Goal: Task Accomplishment & Management: Complete application form

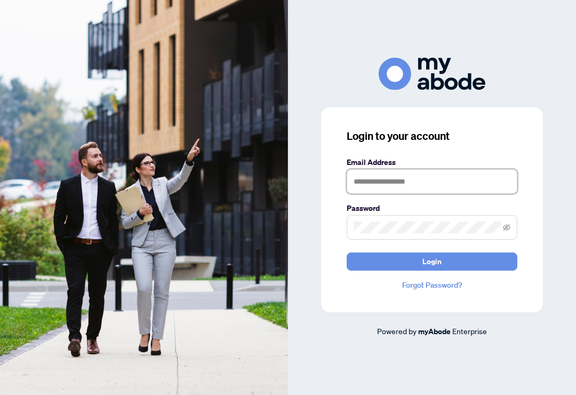
click at [434, 187] on input "text" at bounding box center [432, 181] width 171 height 25
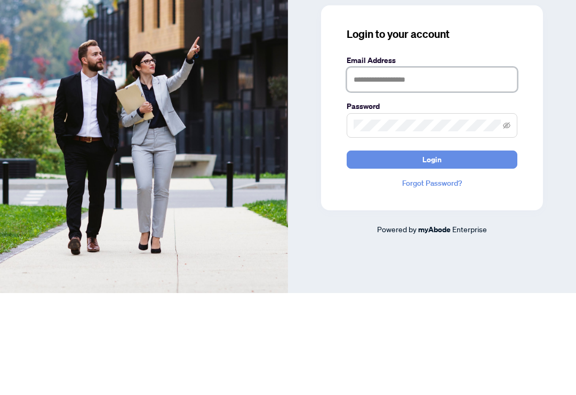
type input "**********"
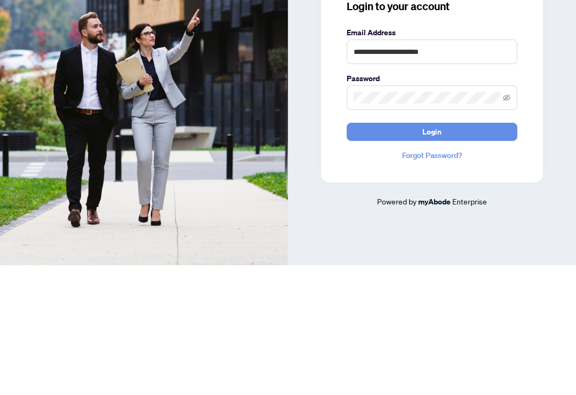
click at [474, 252] on button "Login" at bounding box center [432, 261] width 171 height 18
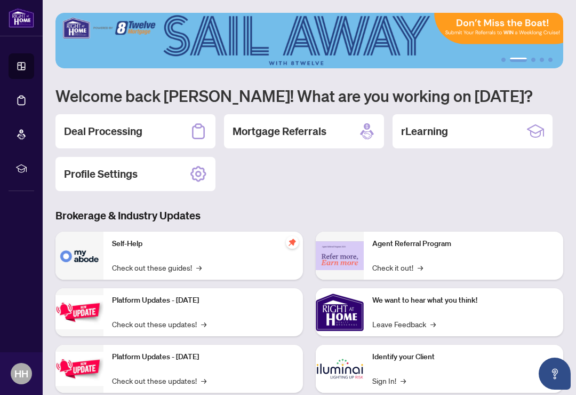
click at [121, 133] on h2 "Deal Processing" at bounding box center [103, 131] width 78 height 15
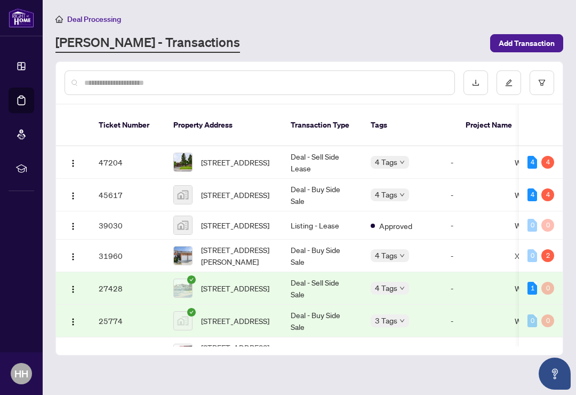
click at [545, 188] on div "4" at bounding box center [548, 194] width 13 height 13
click at [248, 189] on span "958 South Service Road, Mississauga, ON, Canada" at bounding box center [235, 195] width 68 height 12
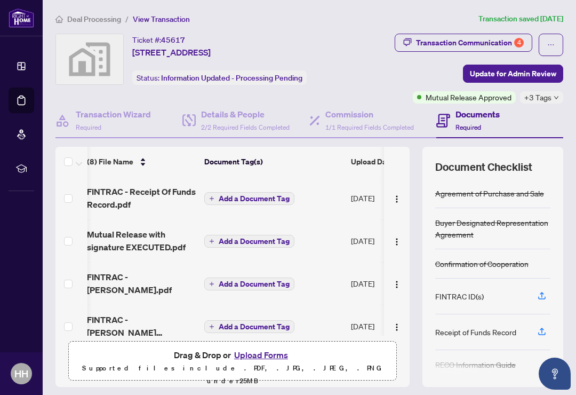
scroll to position [0, 5]
click at [249, 198] on span "Add a Document Tag" at bounding box center [254, 198] width 71 height 7
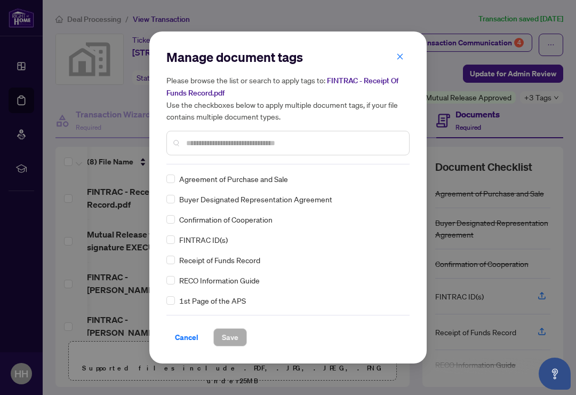
click at [404, 53] on button "button" at bounding box center [399, 56] width 21 height 18
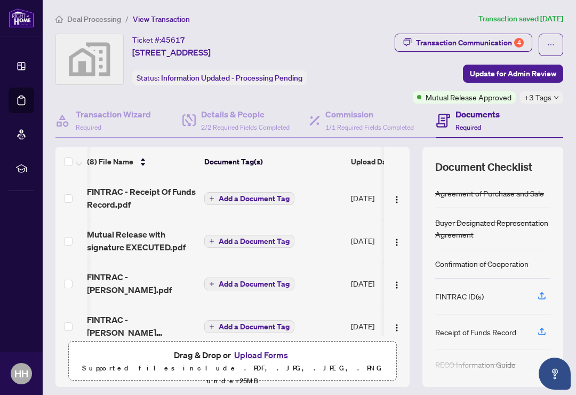
click at [178, 187] on span "FINTRAC - Receipt Of Funds Record.pdf" at bounding box center [141, 198] width 109 height 26
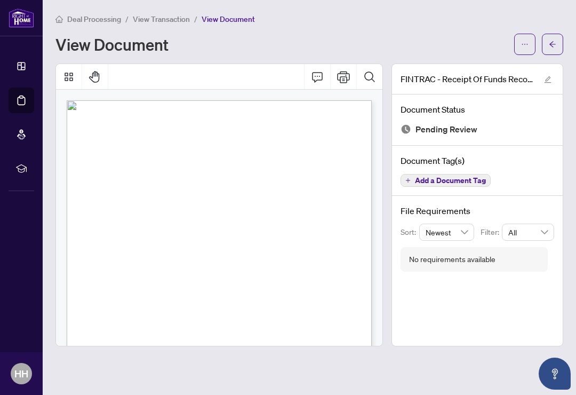
click at [460, 41] on div "View Document" at bounding box center [281, 44] width 452 height 17
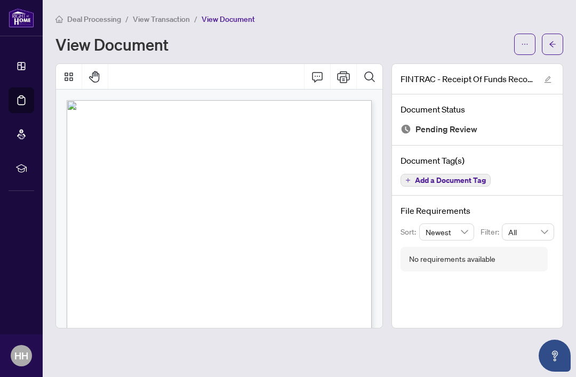
click at [548, 41] on button "button" at bounding box center [552, 44] width 21 height 21
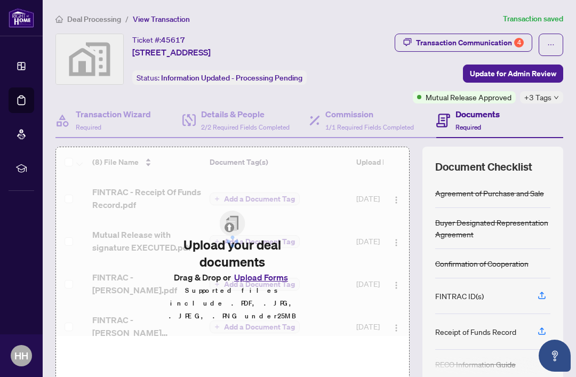
click at [553, 43] on icon "ellipsis" at bounding box center [550, 44] width 7 height 7
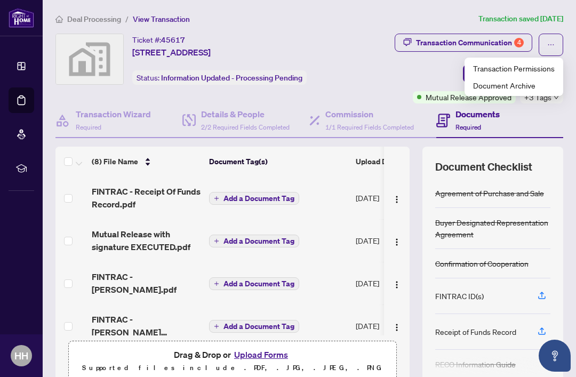
click at [385, 71] on div "Transaction Communication 4 Update for Admin Review Mutual Release Approved +3 …" at bounding box center [458, 69] width 211 height 70
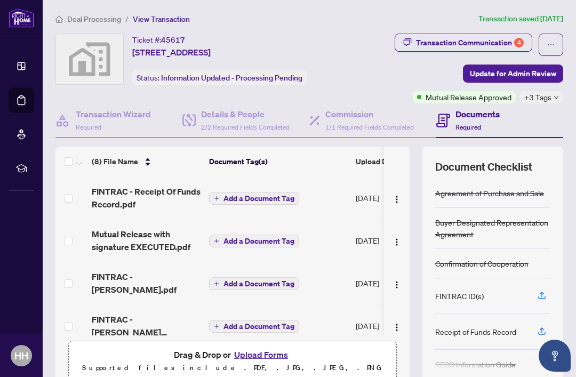
click at [0, 0] on link "Dashboard" at bounding box center [0, 0] width 0 height 0
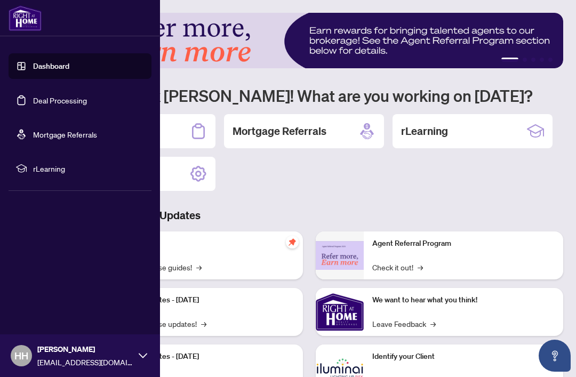
click at [50, 104] on link "Deal Processing" at bounding box center [60, 101] width 54 height 10
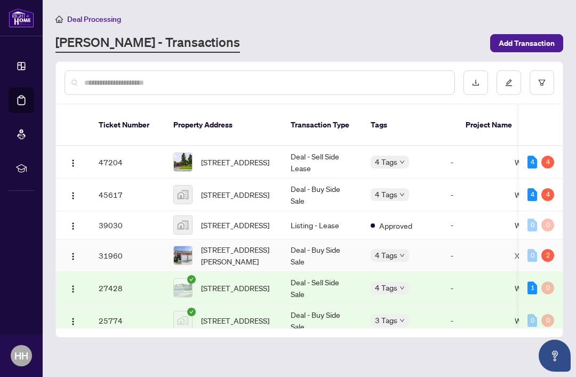
click at [236, 256] on span "[STREET_ADDRESS][PERSON_NAME]" at bounding box center [237, 255] width 73 height 23
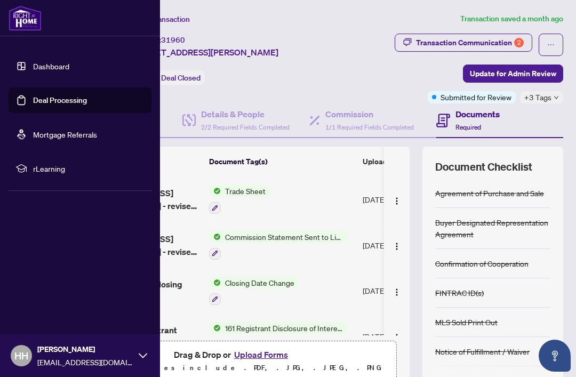
click at [33, 67] on link "Dashboard" at bounding box center [51, 66] width 36 height 10
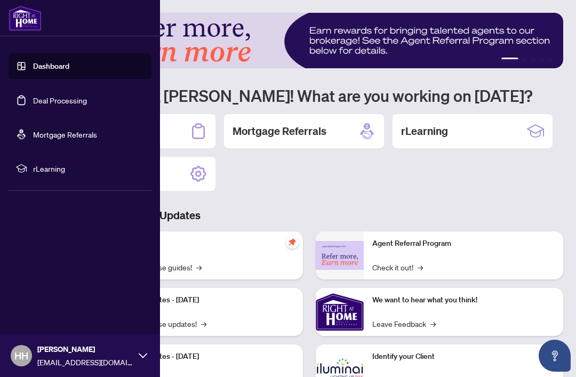
click at [59, 105] on link "Deal Processing" at bounding box center [60, 101] width 54 height 10
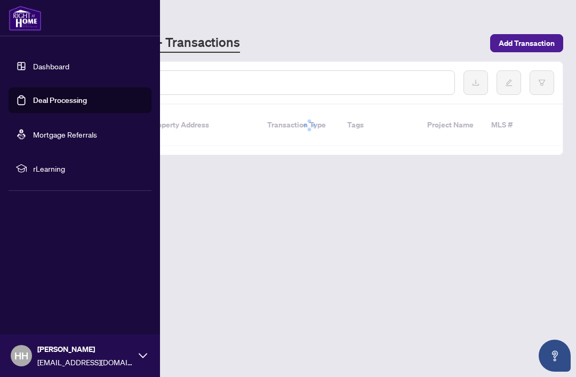
click at [57, 103] on link "Deal Processing" at bounding box center [60, 101] width 54 height 10
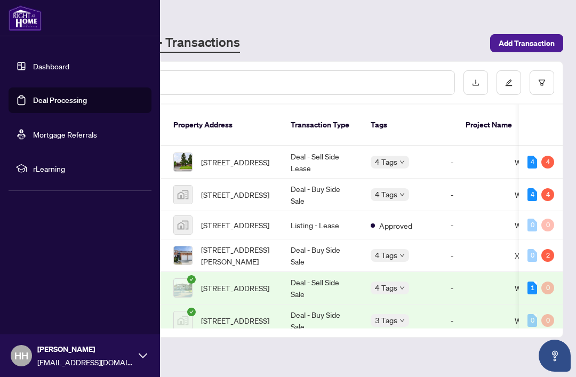
click at [389, 34] on div "[PERSON_NAME] - Transactions" at bounding box center [269, 43] width 428 height 19
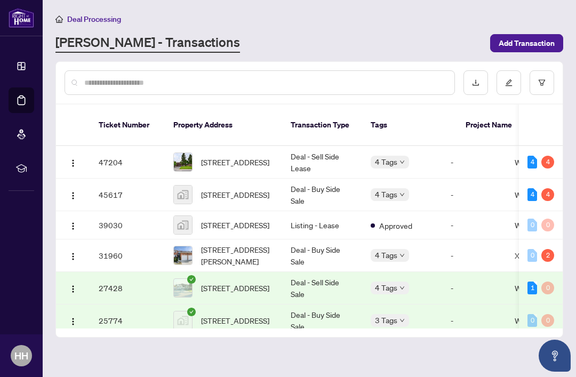
click at [551, 249] on div "2" at bounding box center [548, 255] width 13 height 13
click at [535, 249] on div "0" at bounding box center [533, 255] width 10 height 13
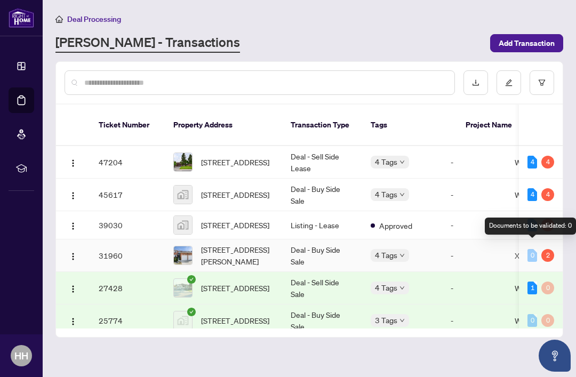
click at [296, 249] on td "Deal - Buy Side Sale" at bounding box center [322, 256] width 80 height 33
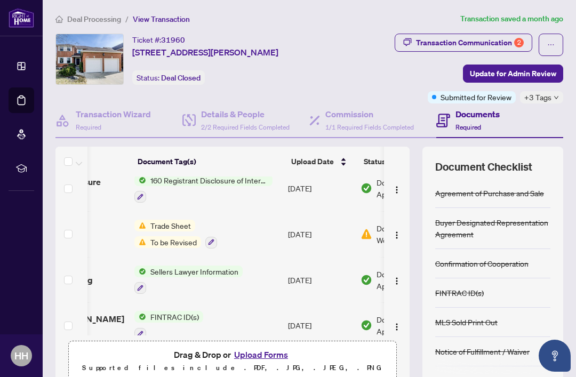
scroll to position [0, 74]
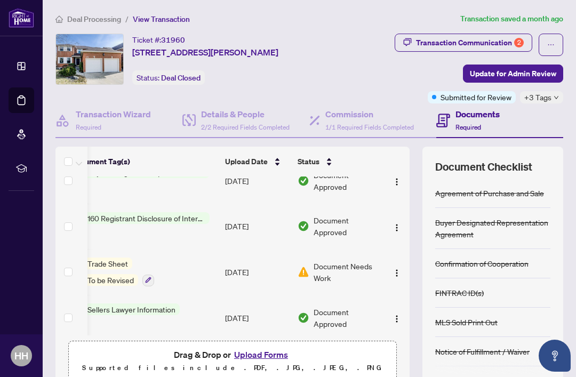
click at [341, 261] on span "Document Needs Work" at bounding box center [347, 271] width 66 height 23
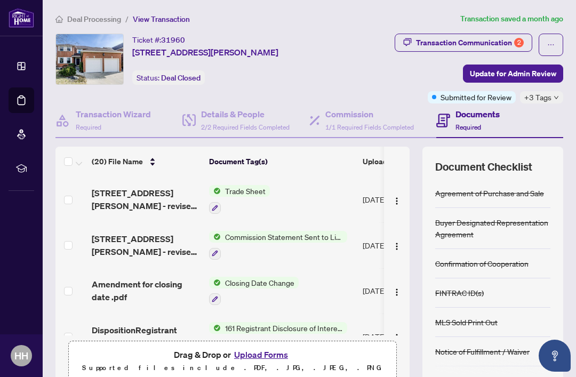
click at [501, 38] on div "Transaction Communication 2" at bounding box center [470, 42] width 108 height 17
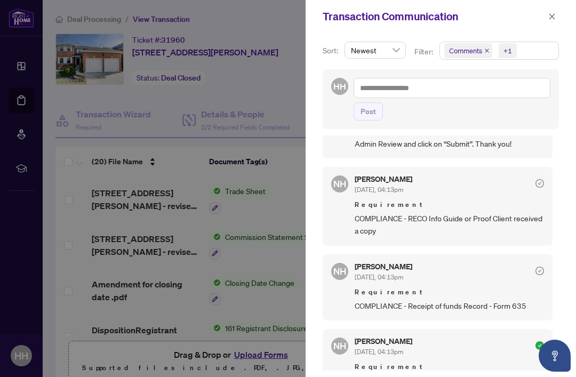
scroll to position [10, 0]
click at [556, 17] on button "button" at bounding box center [552, 16] width 14 height 13
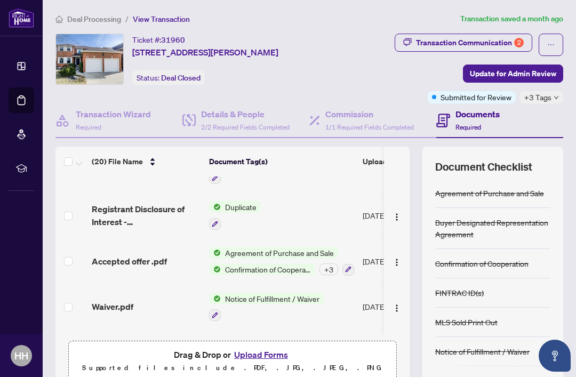
scroll to position [711, 0]
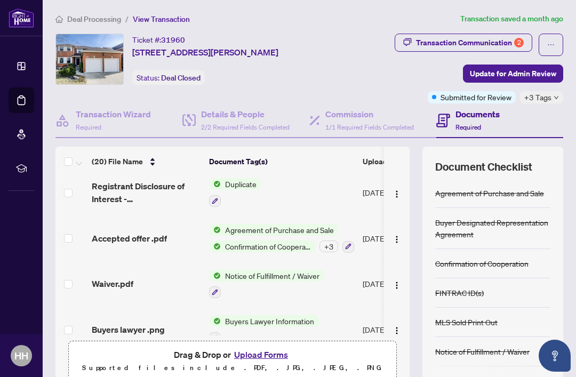
click at [499, 34] on div "Transaction Communication 2" at bounding box center [470, 42] width 108 height 17
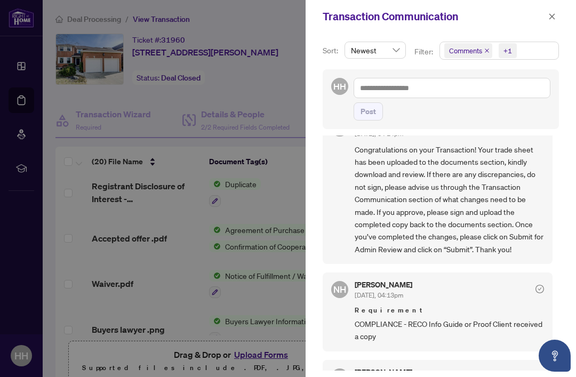
scroll to position [734, 0]
click at [558, 10] on span at bounding box center [552, 16] width 14 height 13
click at [559, 15] on button "button" at bounding box center [552, 16] width 14 height 13
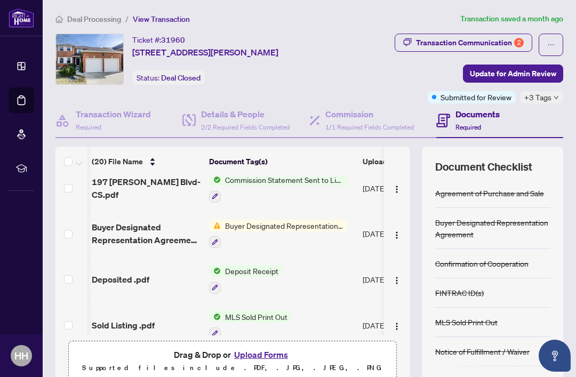
scroll to position [553, 54]
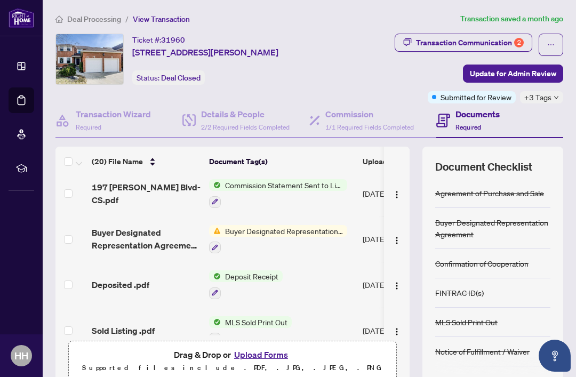
click at [159, 226] on span "Buyer Designated Representation Agreement - Authority for Purchase.pdf" at bounding box center [146, 239] width 109 height 26
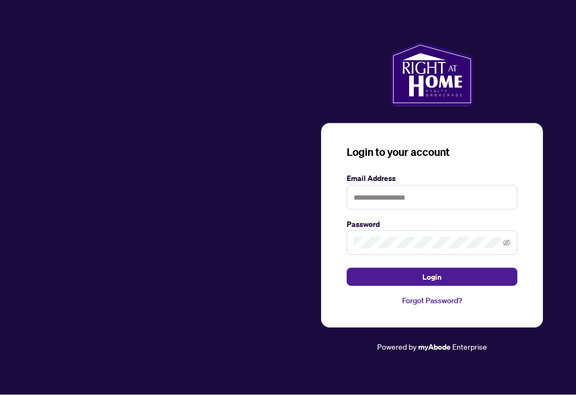
scroll to position [1, 0]
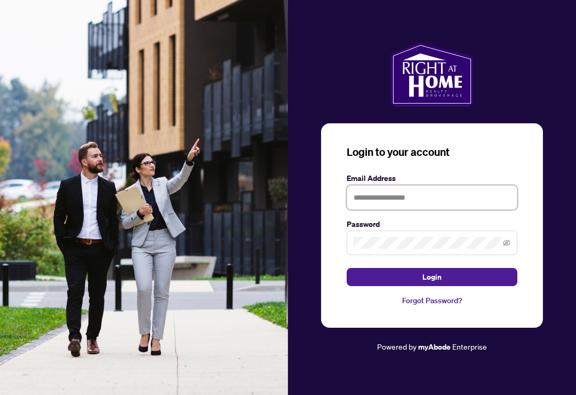
click at [426, 197] on input "text" at bounding box center [432, 197] width 171 height 25
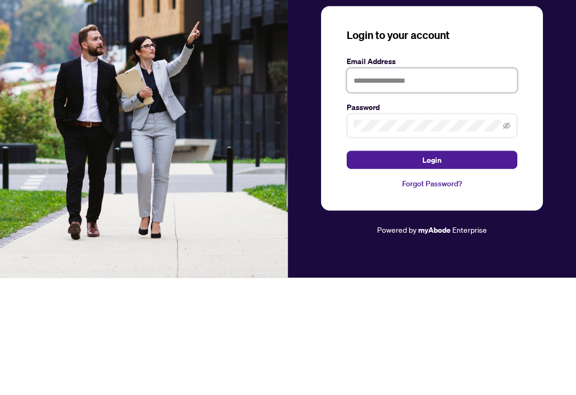
type input "**********"
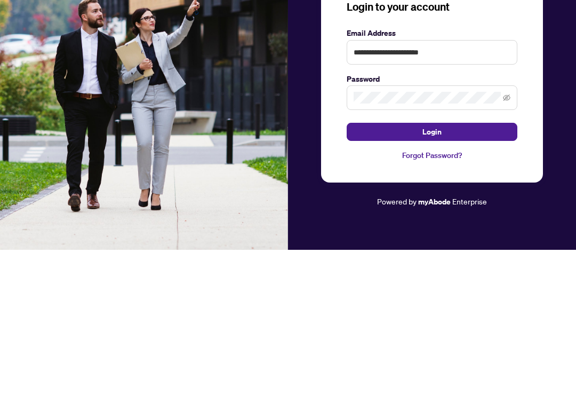
click at [472, 268] on button "Login" at bounding box center [432, 277] width 171 height 18
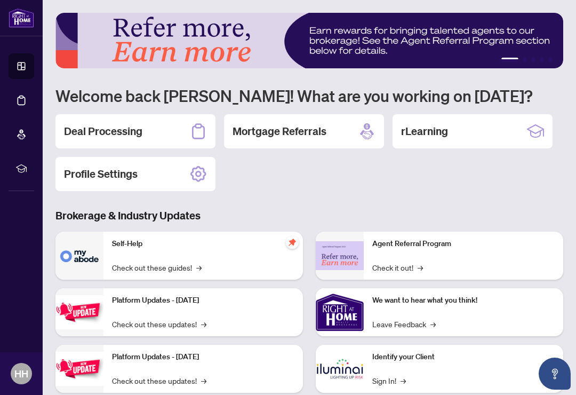
click at [130, 128] on h2 "Deal Processing" at bounding box center [103, 131] width 78 height 15
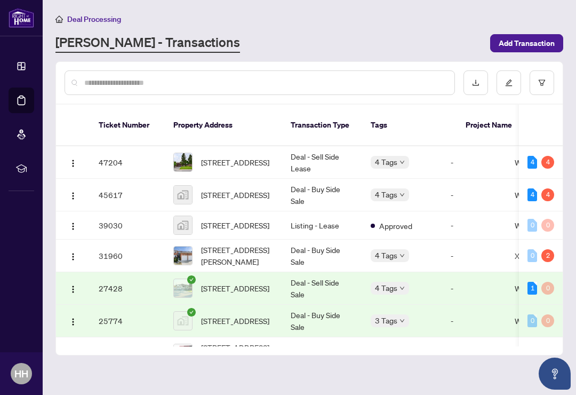
click at [241, 246] on span "[STREET_ADDRESS][PERSON_NAME]" at bounding box center [237, 255] width 73 height 23
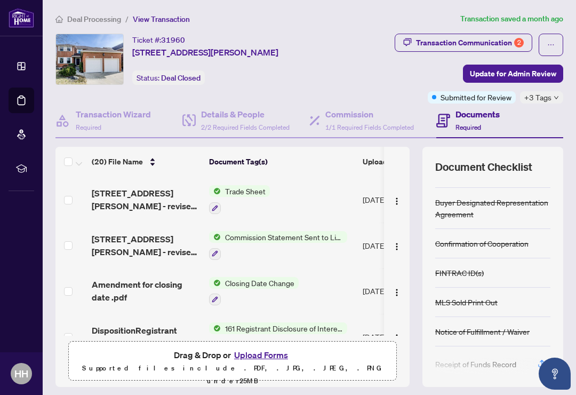
scroll to position [16, 0]
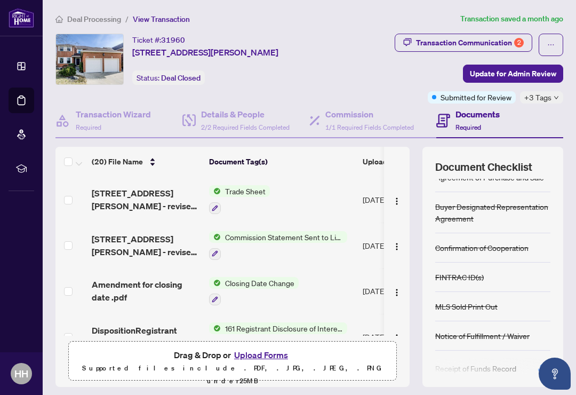
click at [473, 42] on div "Transaction Communication 2" at bounding box center [470, 42] width 108 height 17
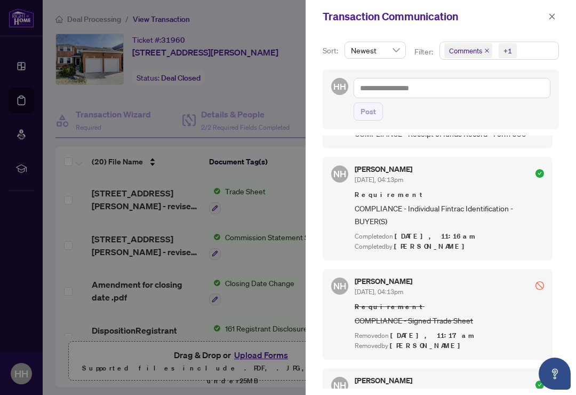
scroll to position [1012, 0]
click at [553, 14] on icon "close" at bounding box center [551, 16] width 7 height 7
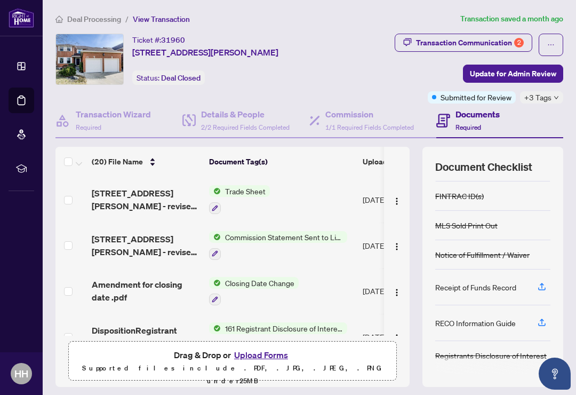
scroll to position [97, 0]
click at [496, 39] on div "Transaction Communication 2" at bounding box center [470, 42] width 108 height 17
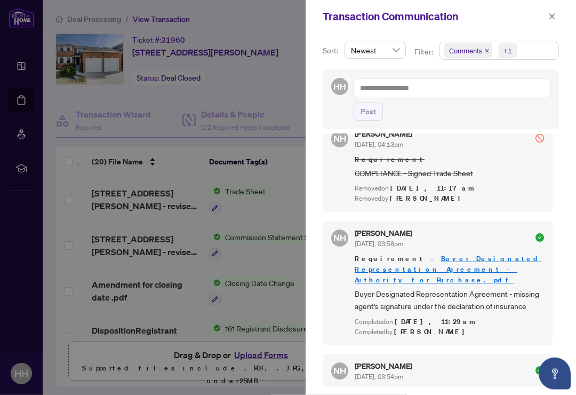
scroll to position [14, 0]
click at [555, 14] on icon "close" at bounding box center [551, 16] width 7 height 7
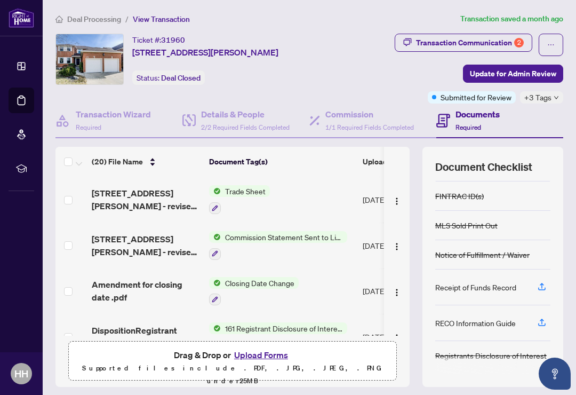
click at [554, 41] on icon "ellipsis" at bounding box center [550, 44] width 7 height 7
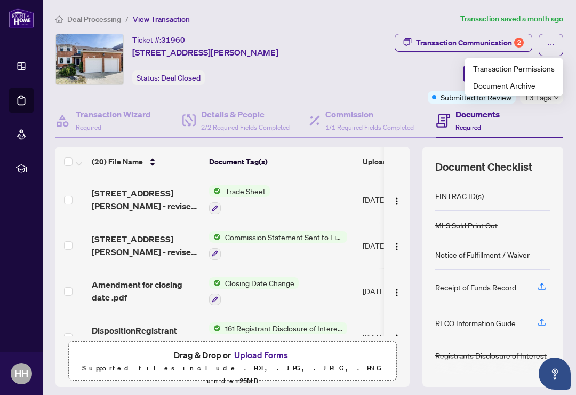
click at [335, 62] on div "Ticket #: 31960 [STREET_ADDRESS][PERSON_NAME] Status: Deal Closed" at bounding box center [194, 59] width 279 height 51
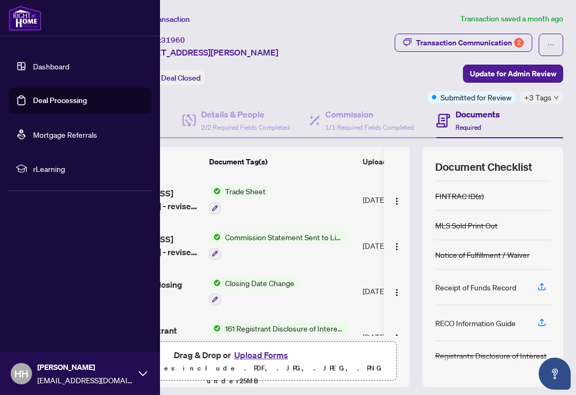
click at [33, 63] on link "Dashboard" at bounding box center [51, 66] width 36 height 10
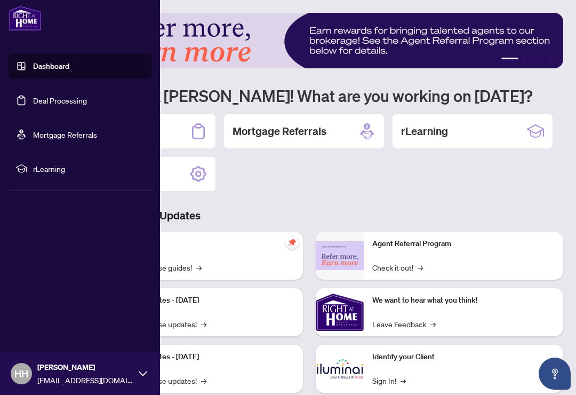
click at [75, 100] on link "Deal Processing" at bounding box center [60, 101] width 54 height 10
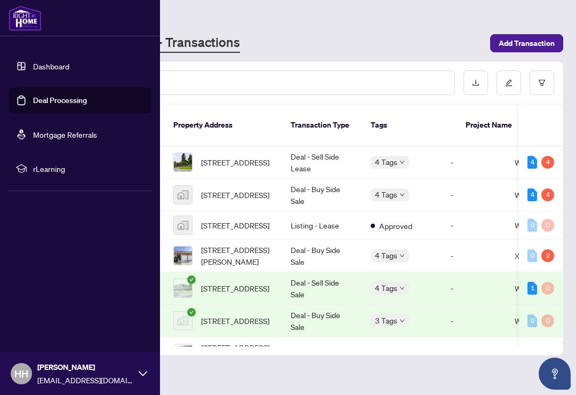
click at [309, 18] on div "Deal Processing [PERSON_NAME] - Transactions Add Transaction" at bounding box center [309, 33] width 508 height 40
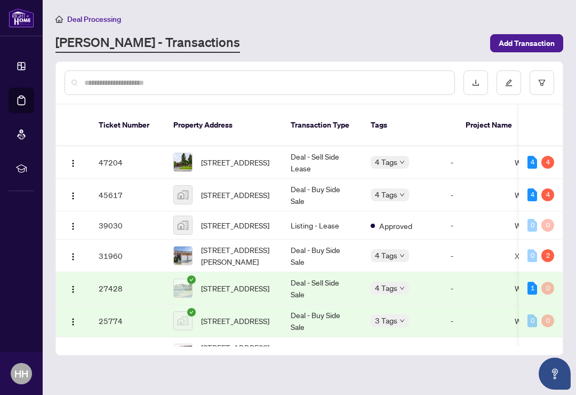
click at [532, 43] on span "Add Transaction" at bounding box center [527, 43] width 56 height 17
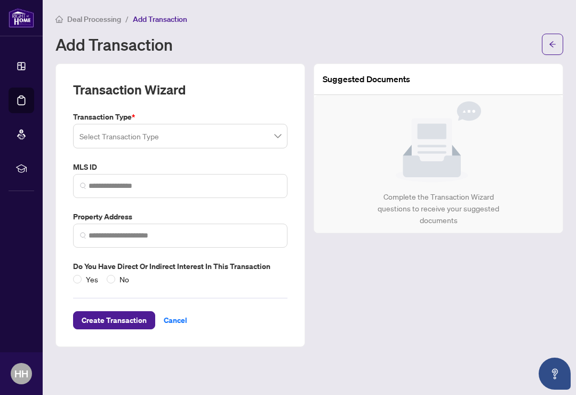
click at [284, 135] on div "Select Transaction Type" at bounding box center [180, 136] width 214 height 25
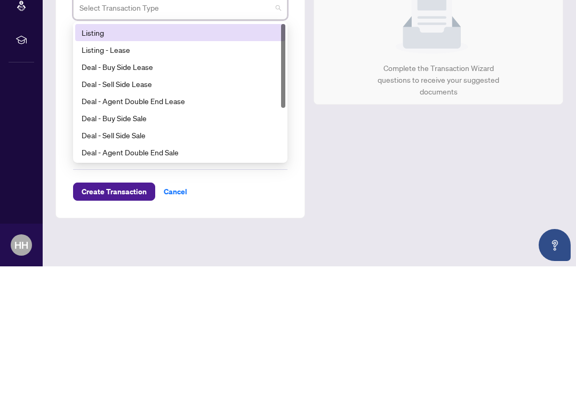
click at [133, 241] on div "Deal - Buy Side Sale" at bounding box center [180, 247] width 197 height 12
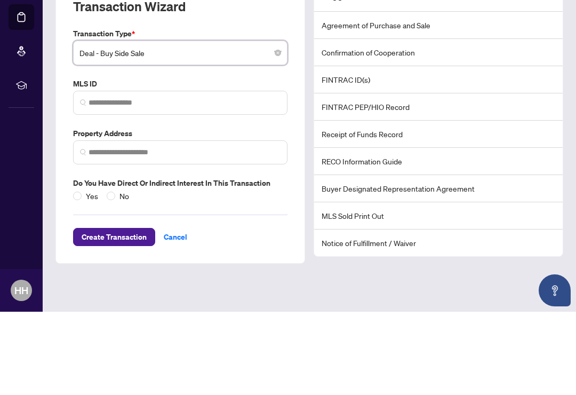
click at [241, 126] on span "Deal - Buy Side Sale" at bounding box center [180, 136] width 202 height 20
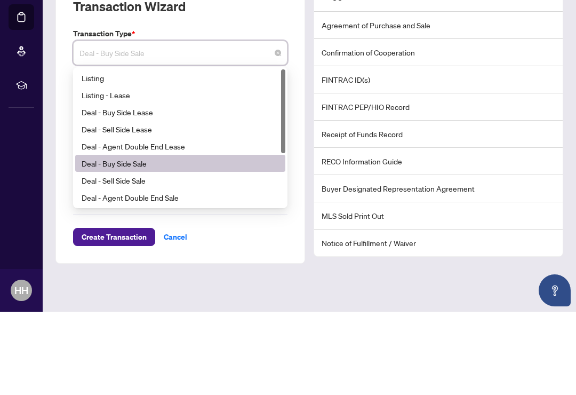
scroll to position [18, 0]
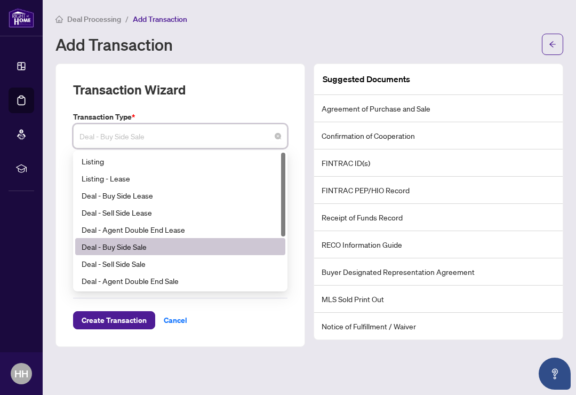
click at [212, 241] on div "Deal - Buy Side Sale" at bounding box center [180, 247] width 197 height 12
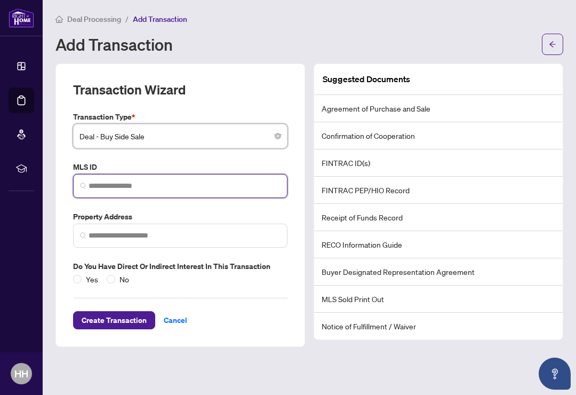
click at [261, 180] on input "search" at bounding box center [185, 185] width 192 height 11
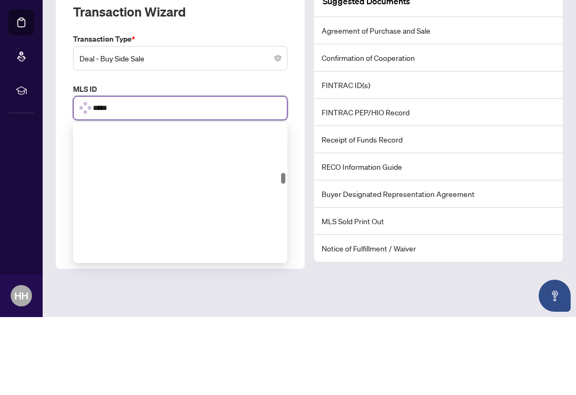
scroll to position [696, 0]
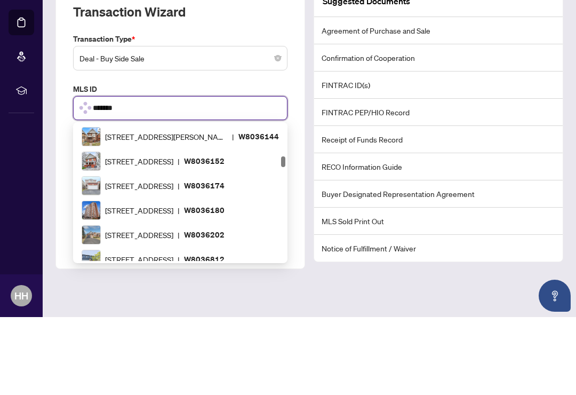
type input "********"
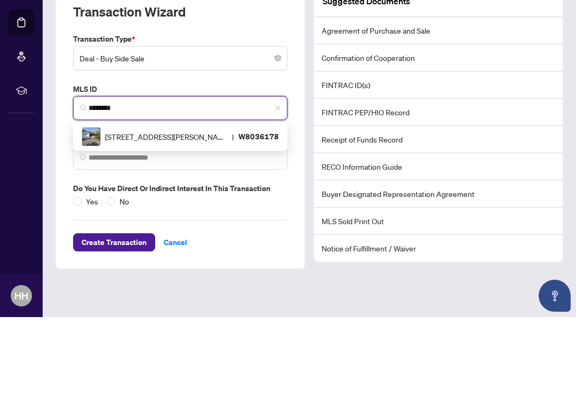
scroll to position [0, 0]
click at [179, 209] on span "[STREET_ADDRESS][PERSON_NAME]" at bounding box center [166, 215] width 123 height 12
type input "**********"
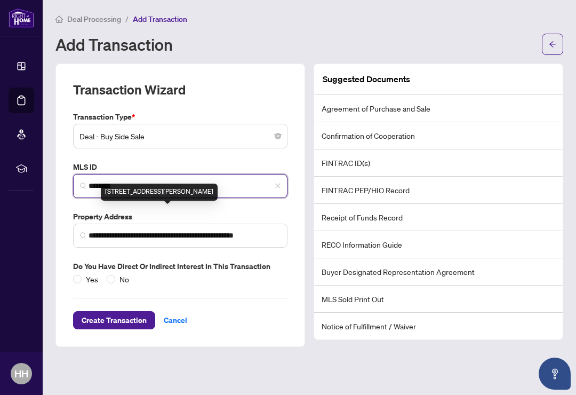
type input "********"
click at [124, 273] on span "No" at bounding box center [124, 279] width 18 height 12
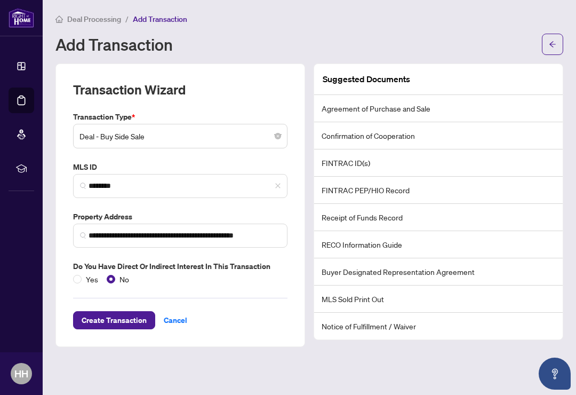
click at [131, 312] on span "Create Transaction" at bounding box center [114, 320] width 65 height 17
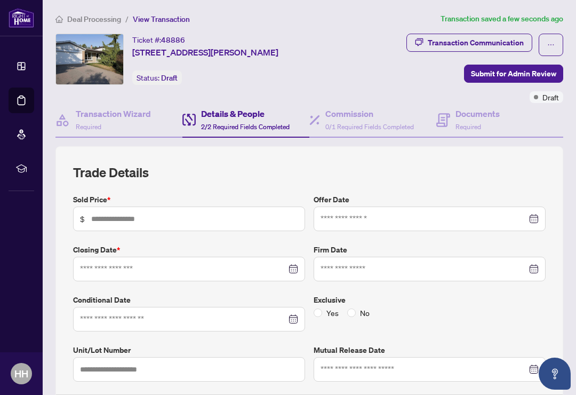
type input "*********"
type input "**********"
click at [291, 265] on icon "close-circle" at bounding box center [294, 268] width 7 height 7
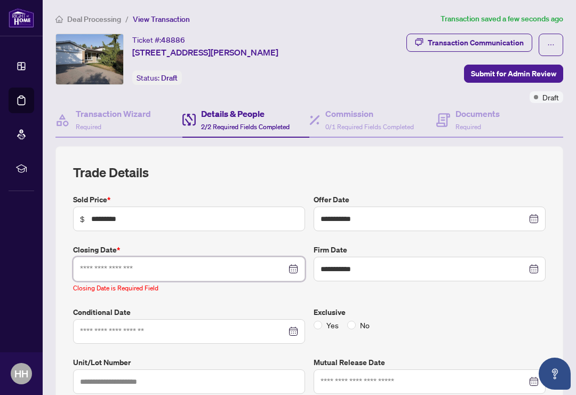
click at [258, 263] on input at bounding box center [183, 269] width 206 height 12
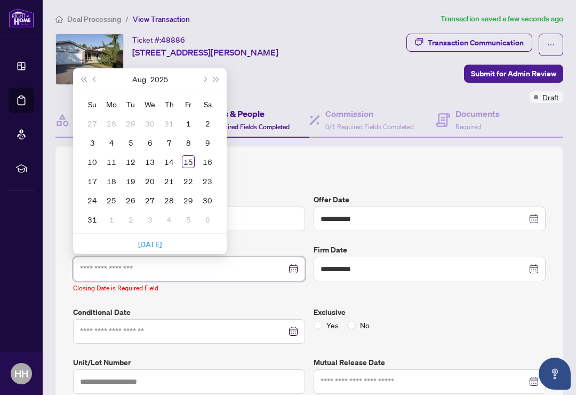
click at [222, 263] on input at bounding box center [183, 269] width 206 height 12
click at [204, 68] on button "Next month (PageDown)" at bounding box center [204, 78] width 12 height 21
click at [206, 68] on button "Next month (PageDown)" at bounding box center [204, 78] width 12 height 21
type input "**********"
click at [155, 117] on div "1" at bounding box center [150, 123] width 13 height 13
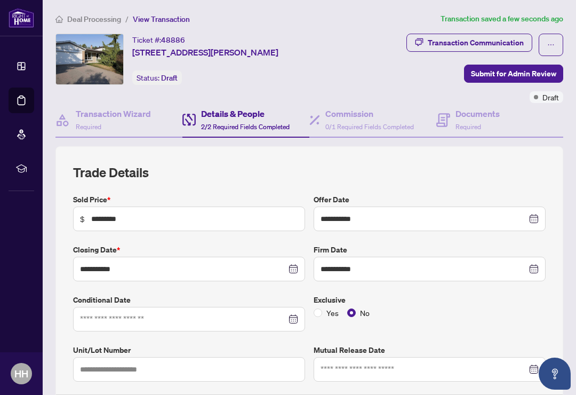
click at [250, 107] on div "Details & People 2/2 Required Fields Completed" at bounding box center [245, 119] width 89 height 25
click at [362, 107] on h4 "Commission" at bounding box center [369, 113] width 89 height 13
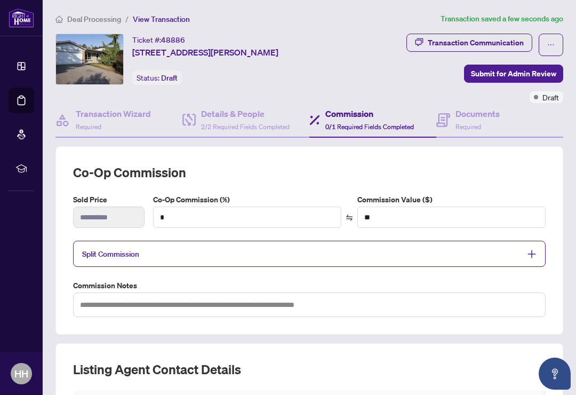
type textarea "**********"
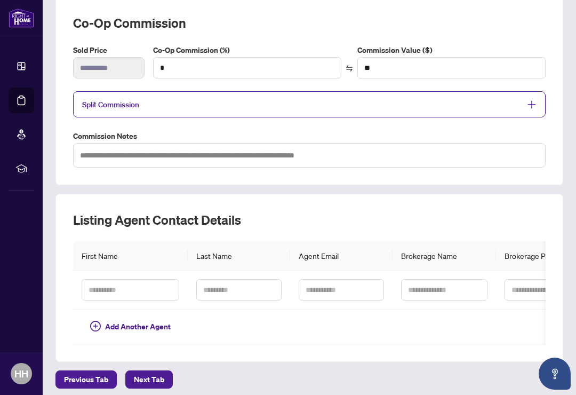
scroll to position [149, 0]
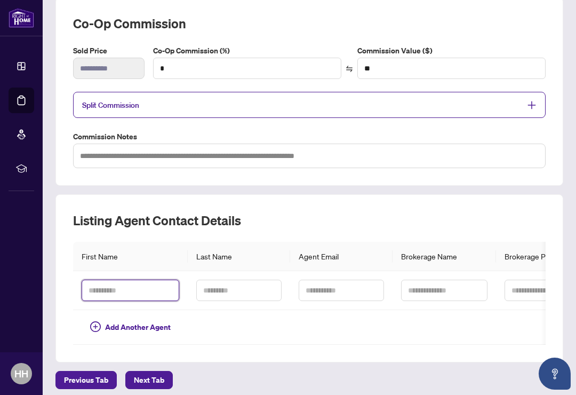
click at [152, 280] on input "text" at bounding box center [131, 290] width 98 height 21
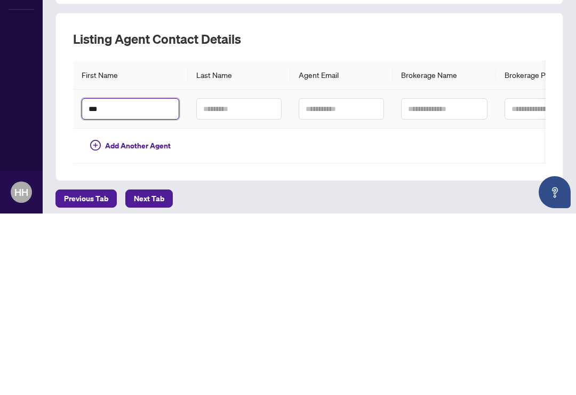
type input "****"
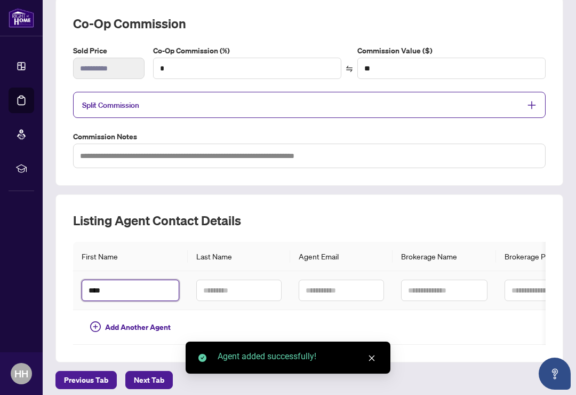
click at [131, 280] on input "****" at bounding box center [131, 290] width 98 height 21
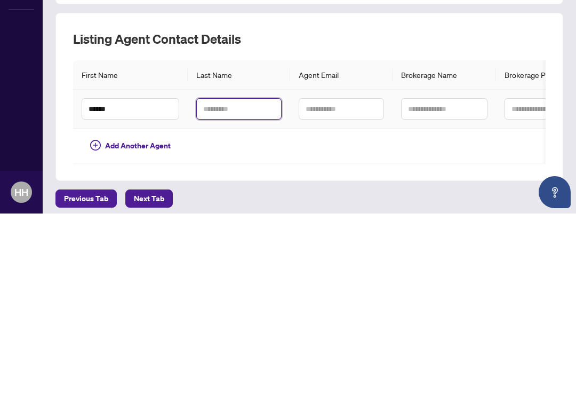
click at [244, 280] on input "text" at bounding box center [238, 290] width 85 height 21
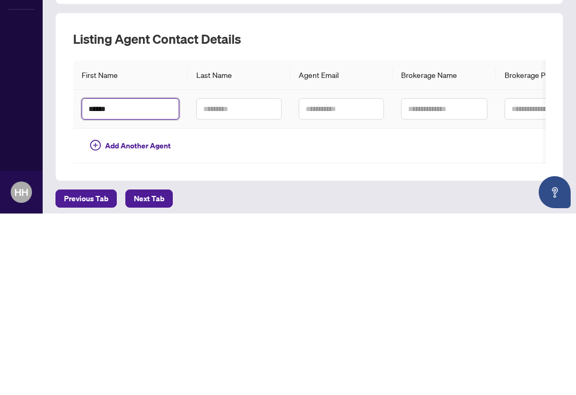
click at [132, 280] on input "******" at bounding box center [131, 290] width 98 height 21
type input "********"
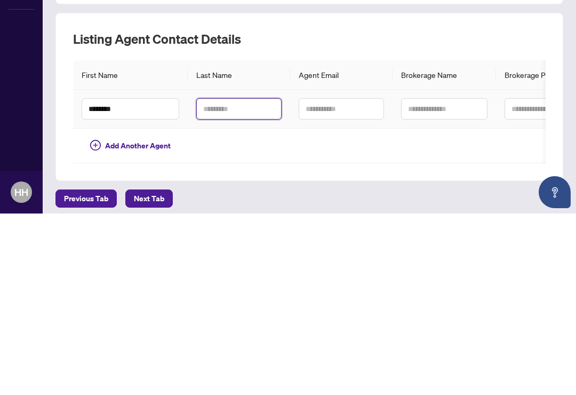
click at [251, 280] on input "text" at bounding box center [238, 290] width 85 height 21
type input "***"
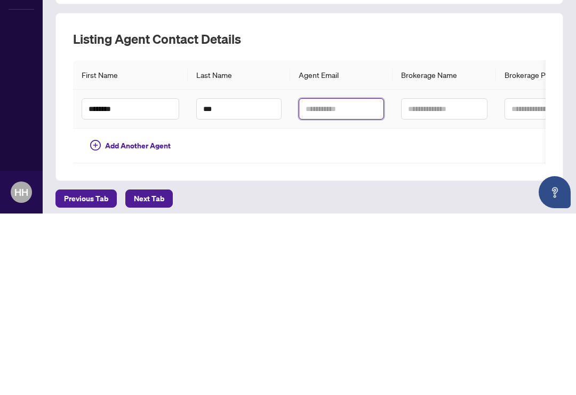
click at [338, 280] on input "text" at bounding box center [341, 290] width 85 height 21
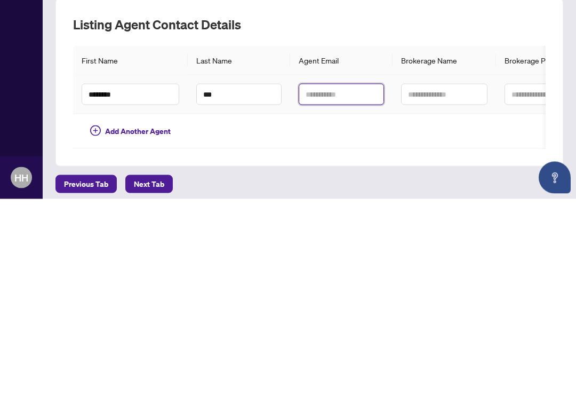
click at [331, 280] on input "text" at bounding box center [341, 290] width 85 height 21
paste input "**********"
type input "**********"
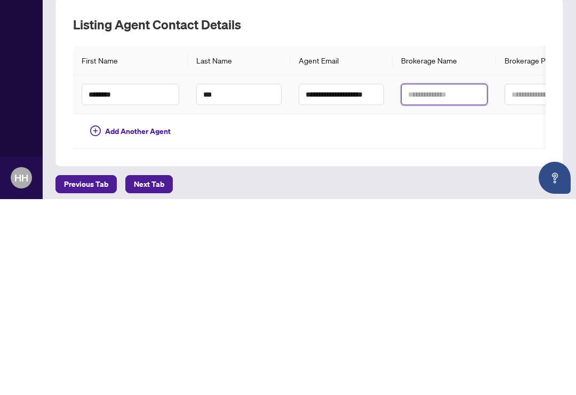
click at [455, 280] on input "text" at bounding box center [444, 290] width 86 height 21
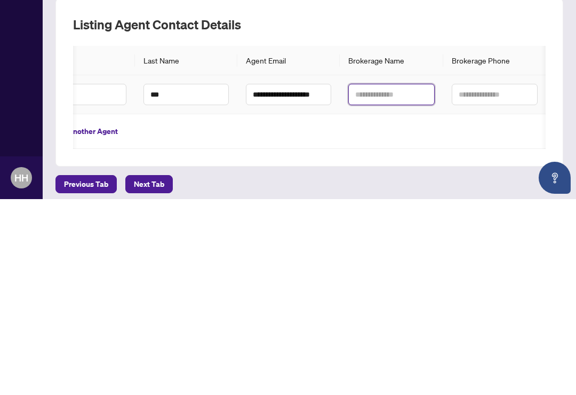
scroll to position [0, 56]
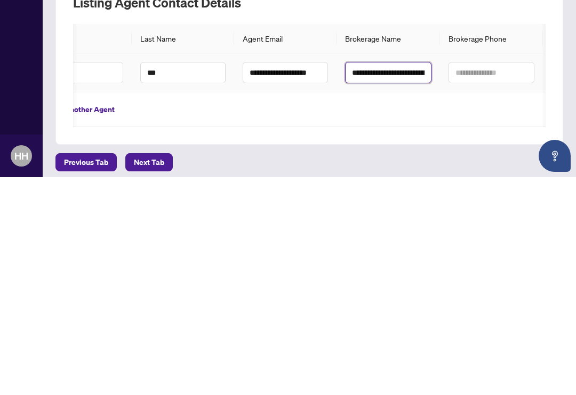
type input "**********"
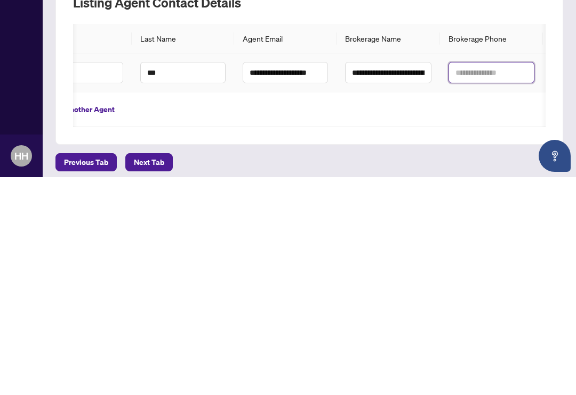
click at [504, 280] on input "text" at bounding box center [492, 290] width 86 height 21
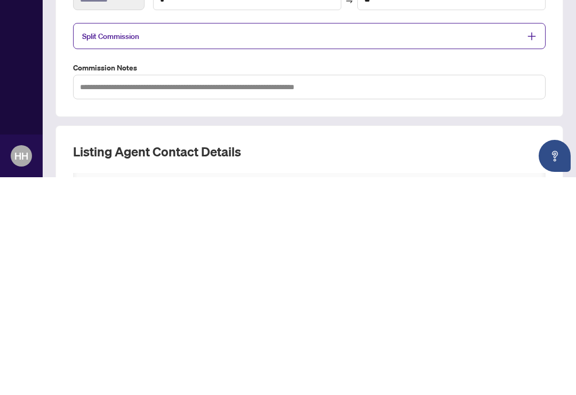
scroll to position [0, 0]
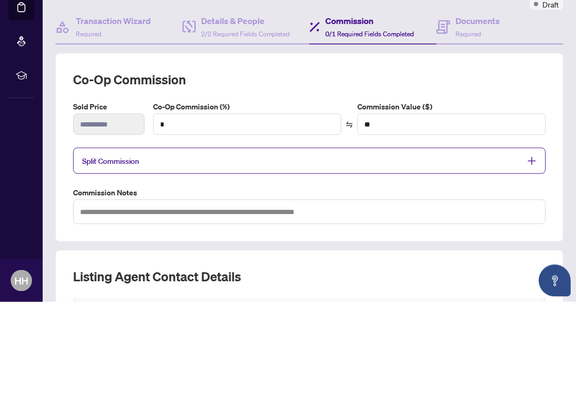
type input "**********"
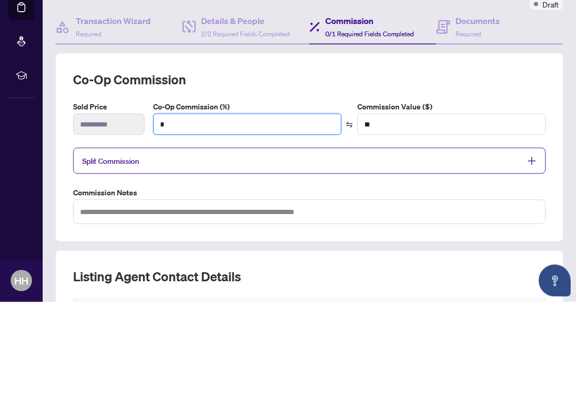
click at [259, 207] on input "*" at bounding box center [247, 217] width 187 height 20
type input "*"
type input "*******"
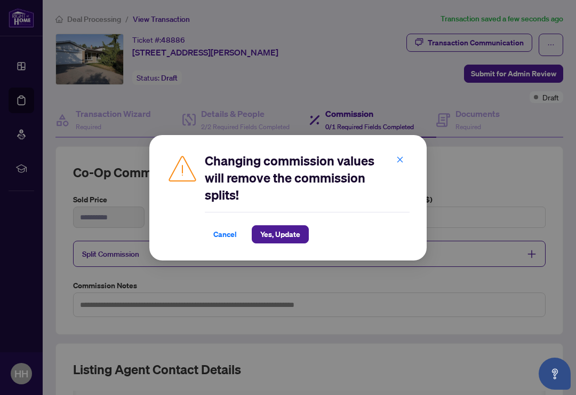
click at [229, 235] on span "Cancel" at bounding box center [224, 234] width 23 height 17
type input "*"
type input "**"
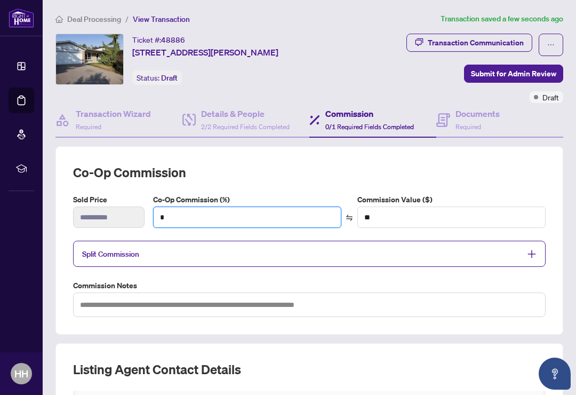
click at [200, 207] on input "*" at bounding box center [247, 217] width 187 height 20
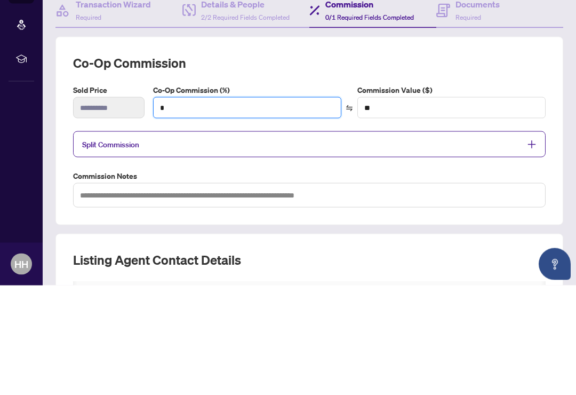
type input "**"
type input "*******"
type input "*"
type input "**"
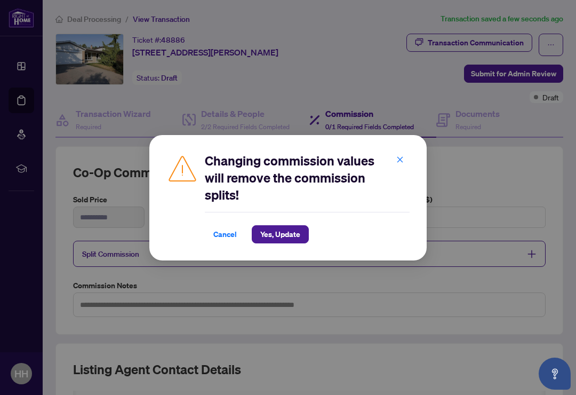
click at [394, 158] on button "button" at bounding box center [399, 160] width 21 height 18
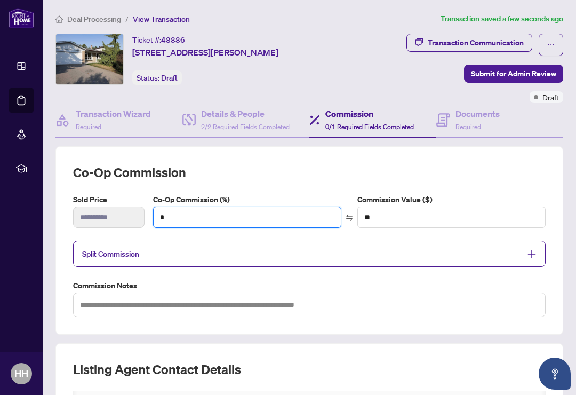
click at [193, 207] on input "*" at bounding box center [247, 217] width 187 height 20
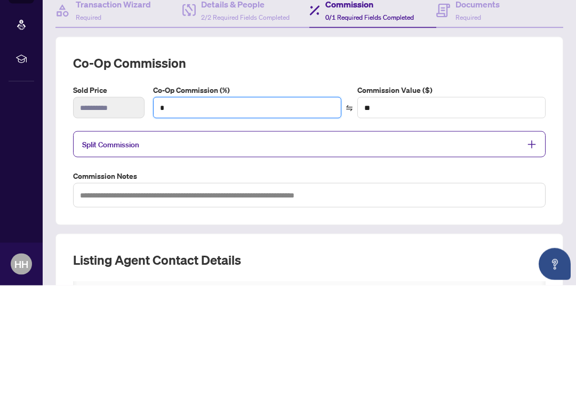
type input "**"
type input "*******"
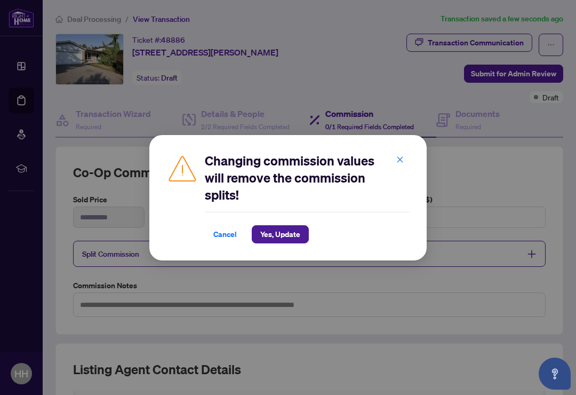
click at [293, 239] on span "Yes, Update" at bounding box center [280, 234] width 40 height 17
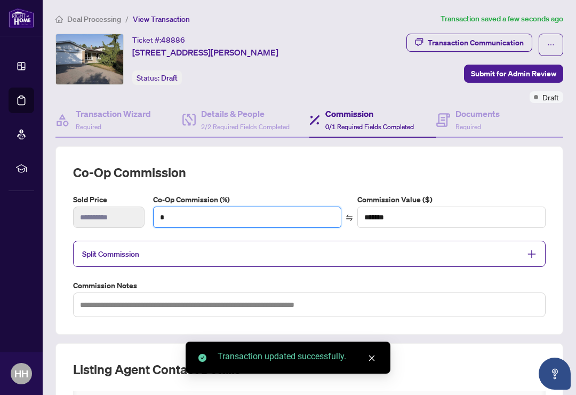
click at [182, 207] on input "*" at bounding box center [247, 217] width 187 height 20
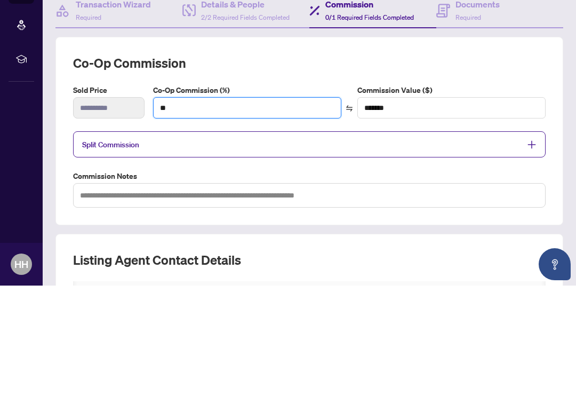
type input "***"
type input "*******"
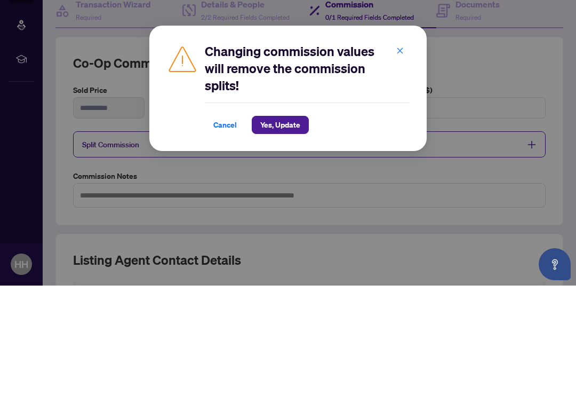
type input "***"
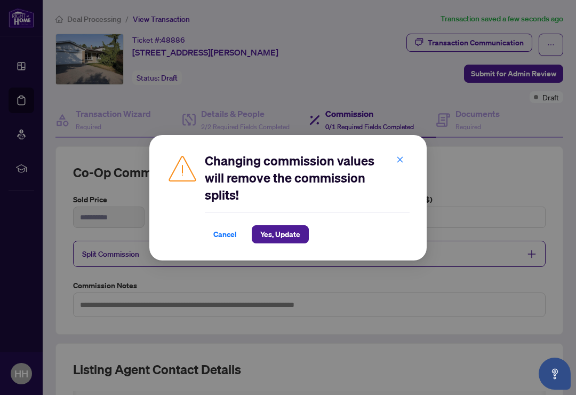
click at [295, 233] on span "Yes, Update" at bounding box center [280, 234] width 40 height 17
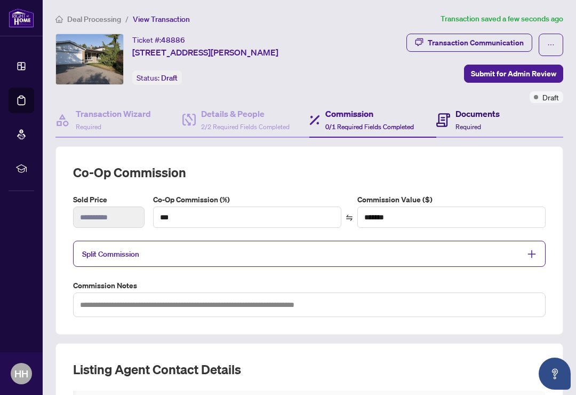
click at [482, 107] on h4 "Documents" at bounding box center [478, 113] width 44 height 13
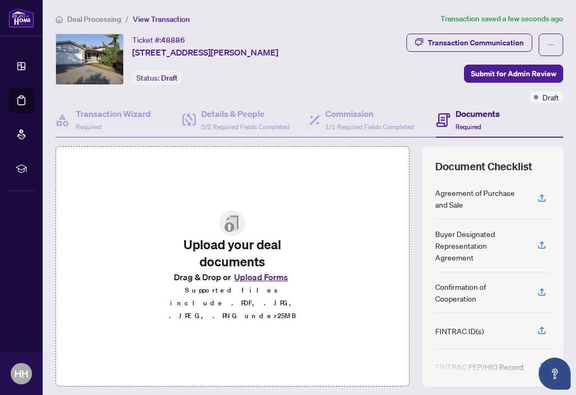
click at [542, 193] on icon "button" at bounding box center [542, 198] width 10 height 10
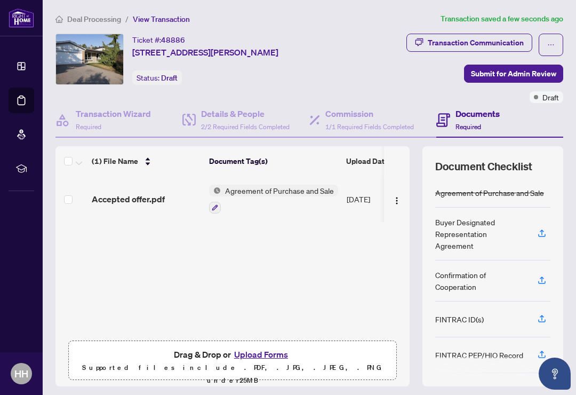
click at [481, 216] on div "Buyer Designated Representation Agreement" at bounding box center [480, 233] width 90 height 35
click at [547, 225] on button "button" at bounding box center [542, 234] width 17 height 18
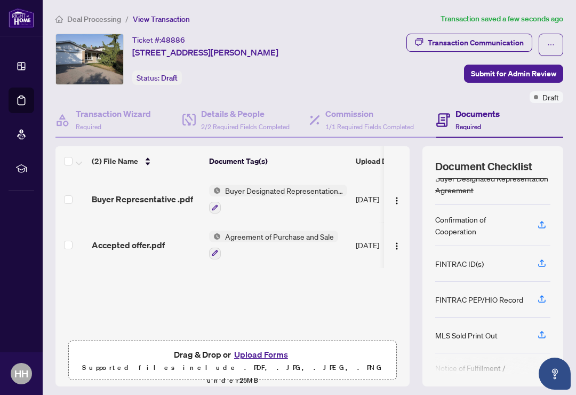
scroll to position [44, 0]
click at [542, 258] on icon "button" at bounding box center [542, 263] width 10 height 10
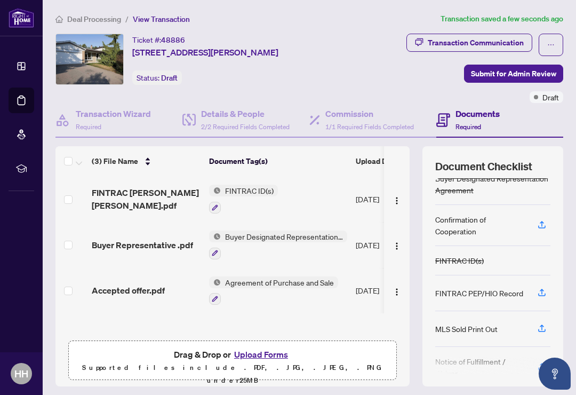
scroll to position [52, 0]
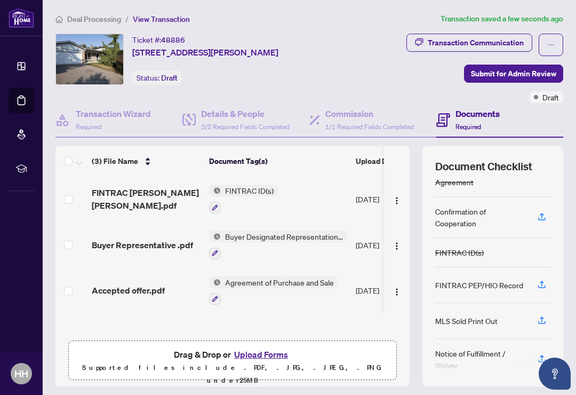
click at [526, 269] on div "FINTRAC PEP/HIO Record" at bounding box center [492, 285] width 115 height 36
click at [512, 238] on div "FINTRAC ID(s)" at bounding box center [492, 252] width 115 height 29
click at [555, 232] on div "Document Checklist Agreement of Purchase and Sale Buyer Designated Representati…" at bounding box center [493, 266] width 141 height 240
click at [271, 347] on button "Upload Forms" at bounding box center [261, 354] width 60 height 14
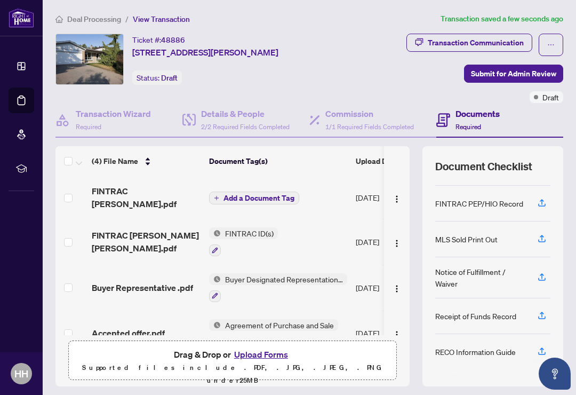
scroll to position [133, 0]
click at [494, 310] on div "Receipt of Funds Record" at bounding box center [475, 316] width 81 height 12
click at [499, 310] on div "Receipt of Funds Record" at bounding box center [475, 316] width 81 height 12
click at [542, 312] on icon "button" at bounding box center [542, 314] width 4 height 5
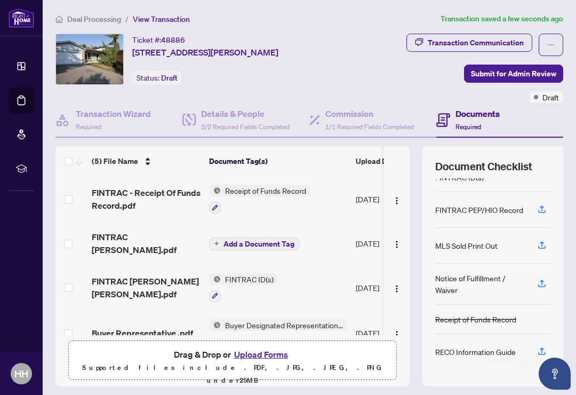
scroll to position [127, 0]
click at [506, 272] on div "Notice of Fulfillment / Waiver" at bounding box center [480, 283] width 90 height 23
click at [543, 284] on icon "button" at bounding box center [541, 285] width 7 height 3
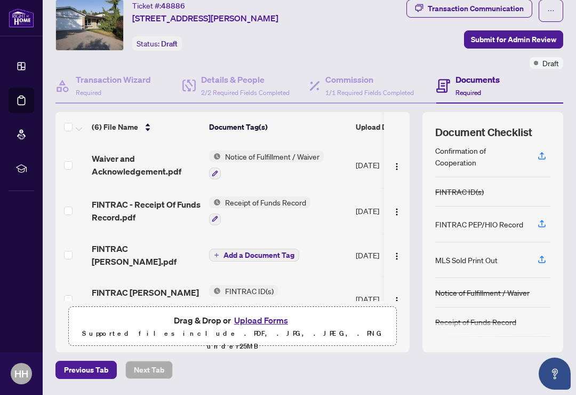
scroll to position [77, 0]
click at [272, 313] on button "Upload Forms" at bounding box center [261, 320] width 60 height 14
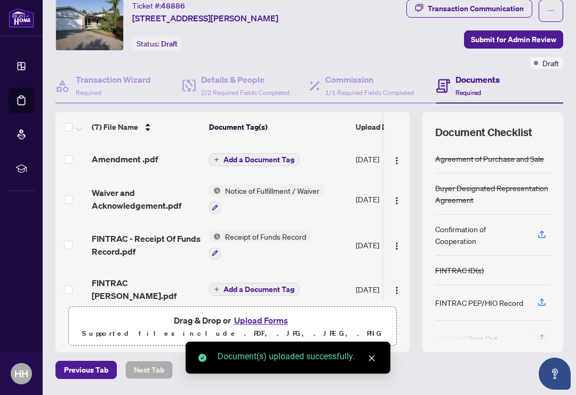
click at [271, 313] on button "Upload Forms" at bounding box center [261, 320] width 60 height 14
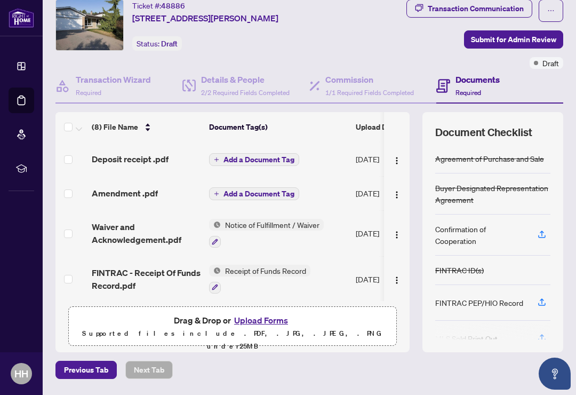
scroll to position [34, 0]
click at [271, 313] on button "Upload Forms" at bounding box center [261, 320] width 60 height 14
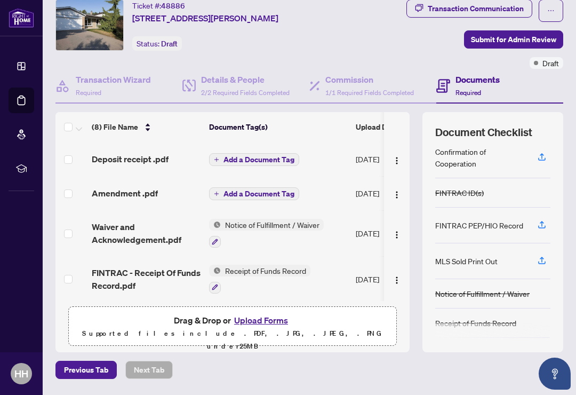
scroll to position [92, 0]
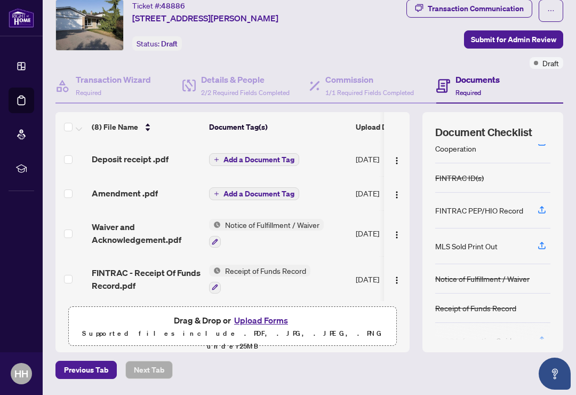
click at [497, 240] on div "MLS Sold Print Out" at bounding box center [466, 246] width 62 height 12
click at [475, 240] on div "MLS Sold Print Out" at bounding box center [466, 246] width 62 height 12
click at [549, 237] on button "button" at bounding box center [542, 246] width 17 height 18
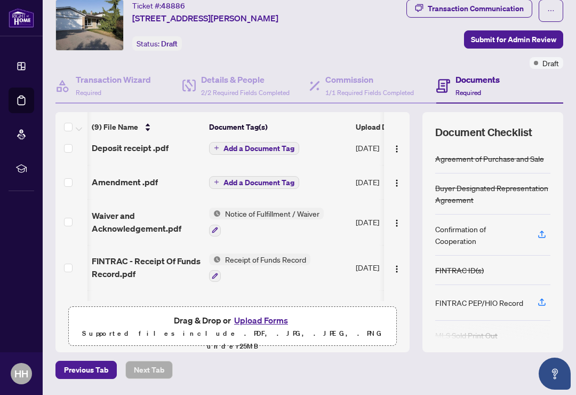
scroll to position [0, 0]
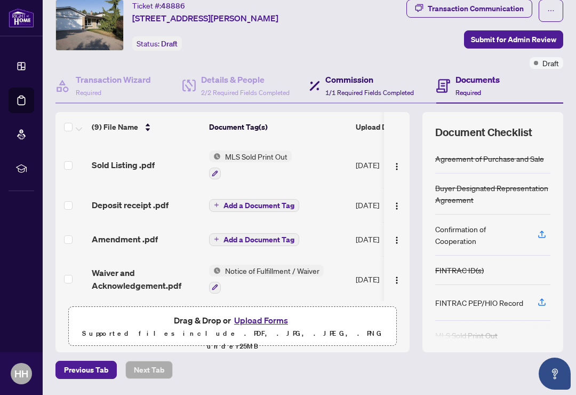
click at [368, 89] on span "1/1 Required Fields Completed" at bounding box center [369, 93] width 89 height 8
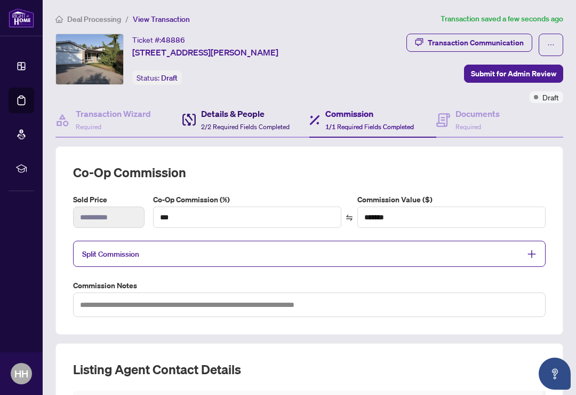
click at [235, 107] on h4 "Details & People" at bounding box center [245, 113] width 89 height 13
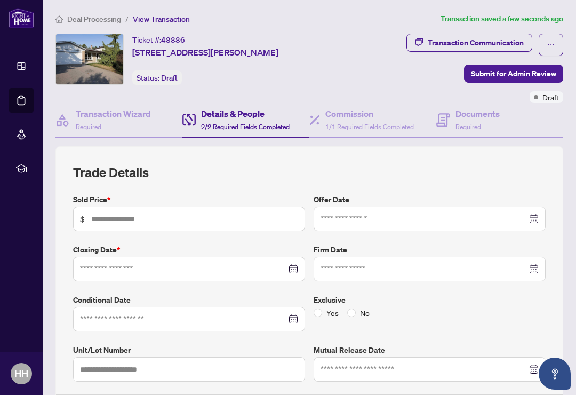
type input "*********"
type input "**********"
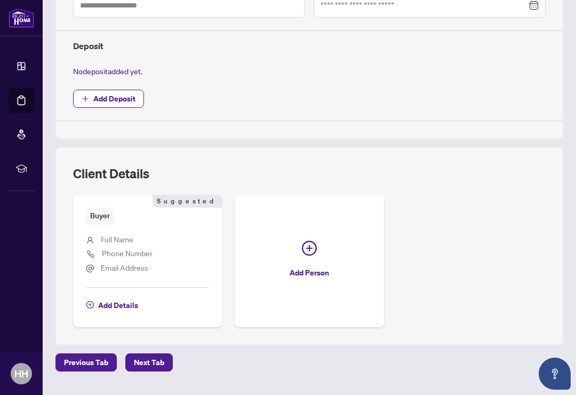
click at [172, 247] on li "Phone Number" at bounding box center [147, 254] width 123 height 14
click at [178, 247] on li "Phone Number" at bounding box center [147, 254] width 123 height 14
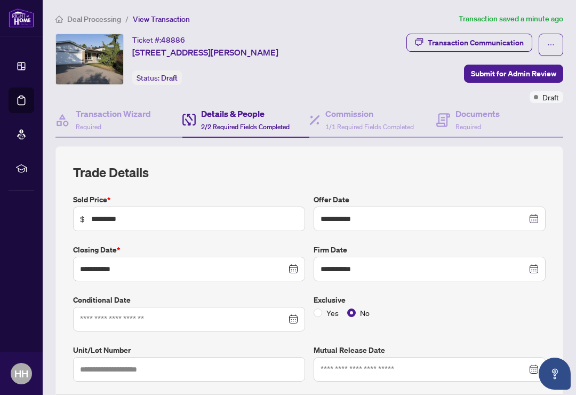
click at [525, 71] on span "Submit for Admin Review" at bounding box center [513, 73] width 85 height 17
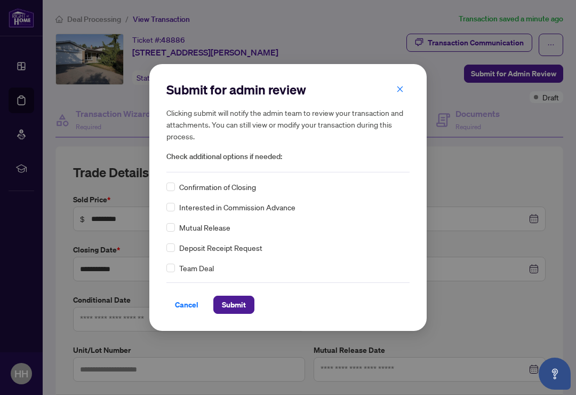
click at [239, 309] on span "Submit" at bounding box center [234, 304] width 24 height 17
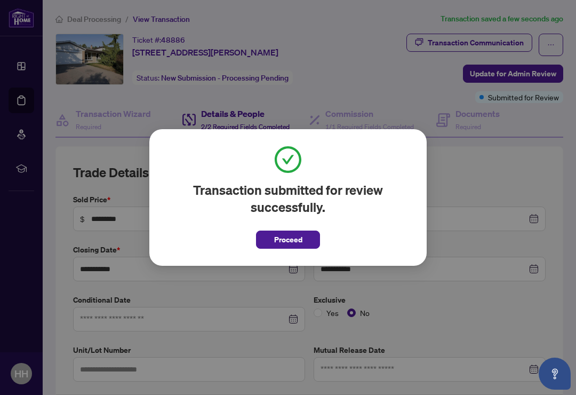
click at [300, 234] on span "Proceed" at bounding box center [288, 239] width 28 height 17
